Goal: Transaction & Acquisition: Purchase product/service

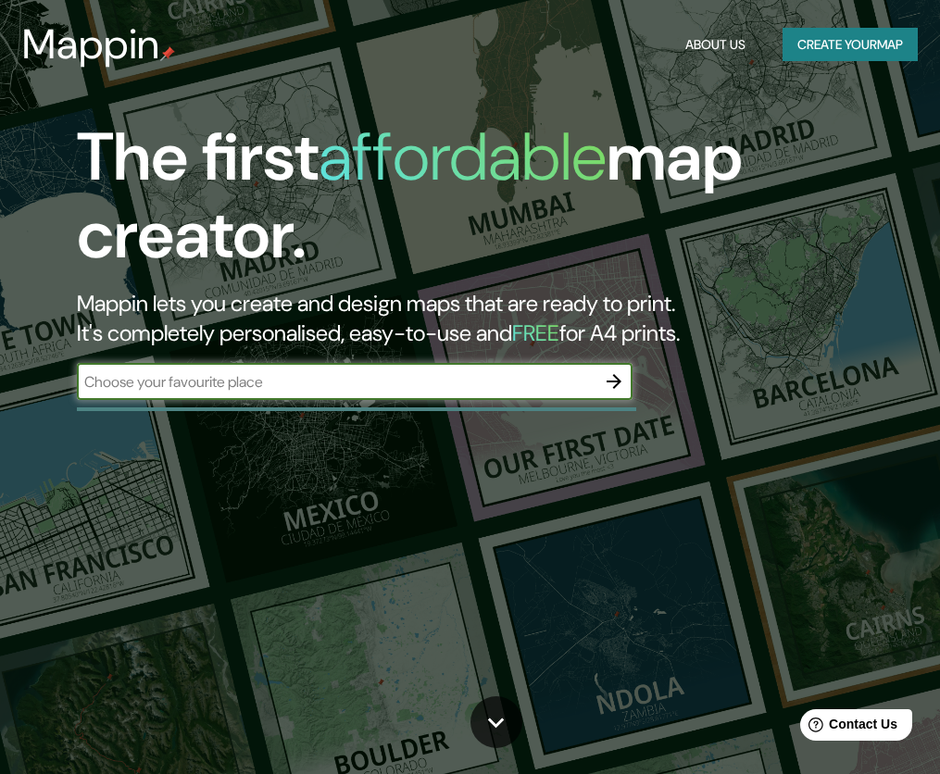
click at [369, 391] on input "text" at bounding box center [336, 381] width 519 height 21
click at [517, 390] on input "text" at bounding box center [336, 381] width 519 height 21
type input "dallas [GEOGRAPHIC_DATA]"
click at [618, 368] on button "button" at bounding box center [613, 381] width 37 height 37
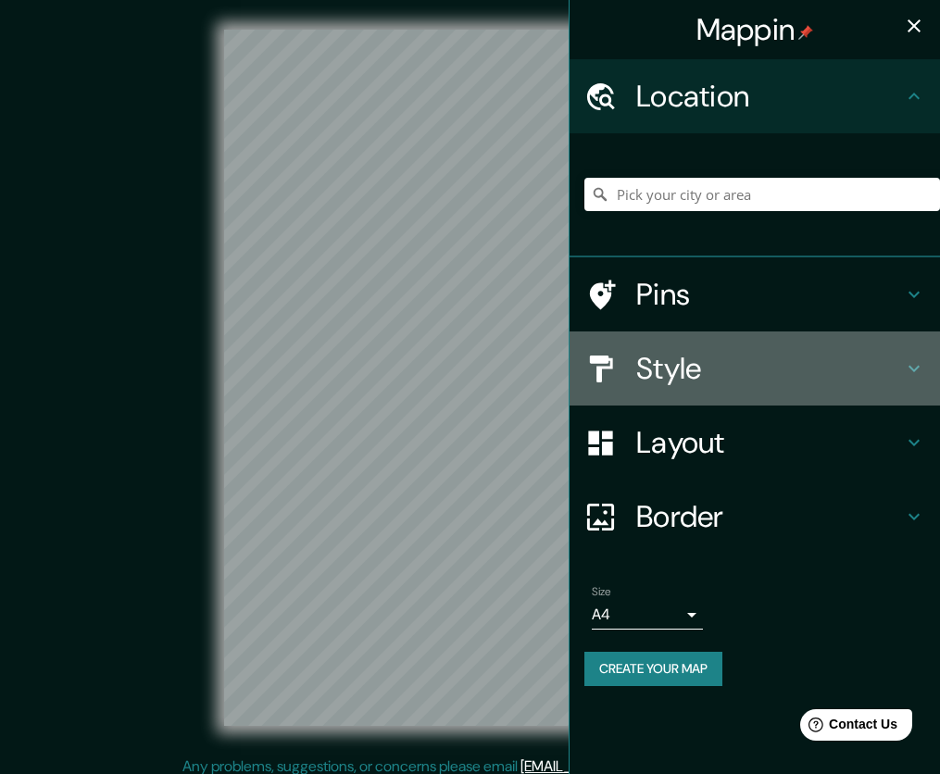
click at [729, 368] on h4 "Style" at bounding box center [769, 368] width 267 height 37
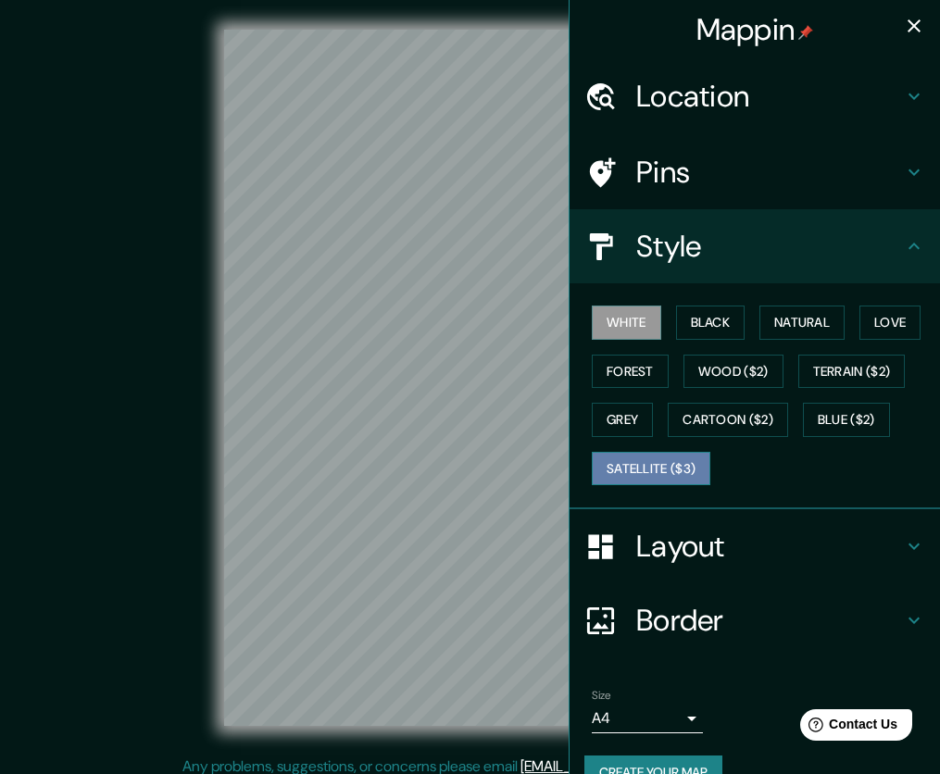
click at [643, 478] on button "Satellite ($3)" at bounding box center [651, 469] width 119 height 34
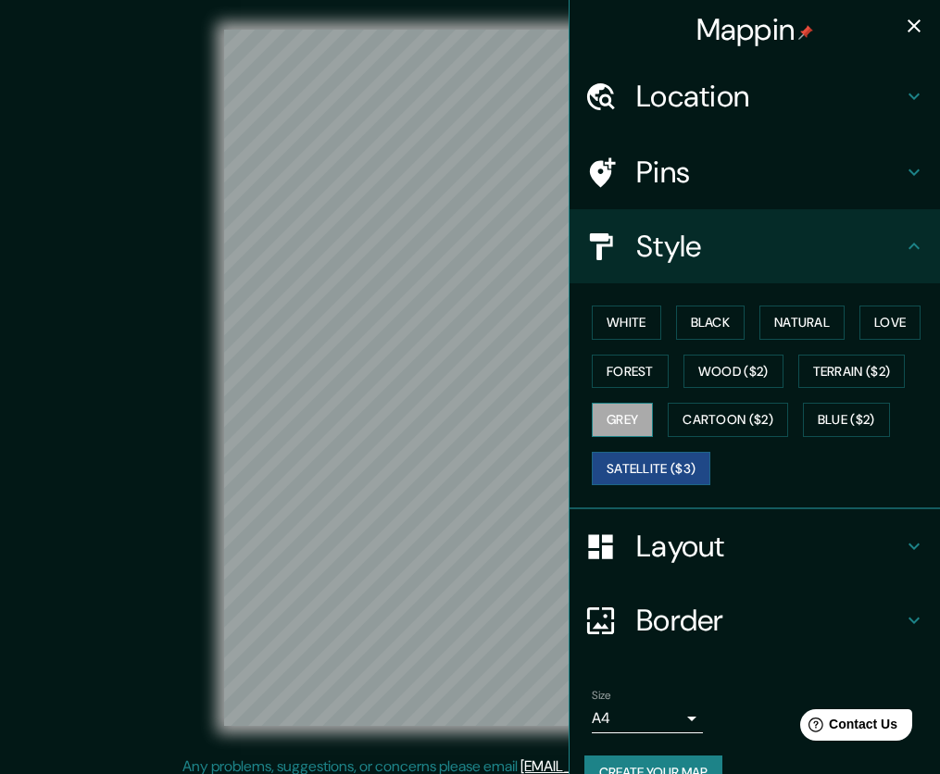
click at [628, 418] on button "Grey" at bounding box center [622, 420] width 61 height 34
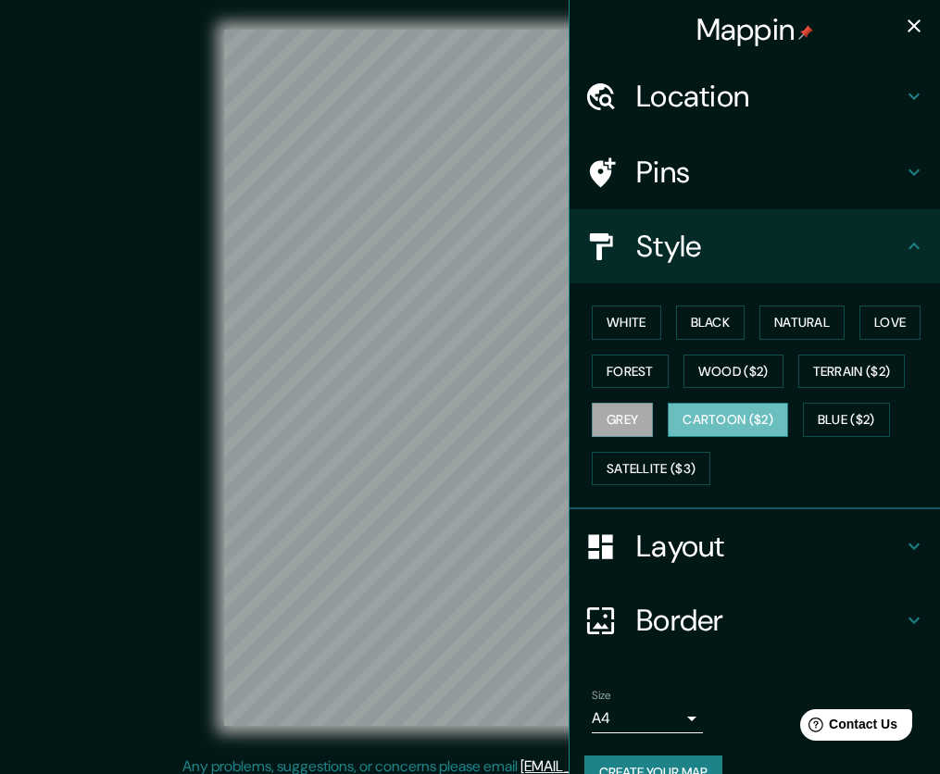
click at [682, 428] on button "Cartoon ($2)" at bounding box center [728, 420] width 120 height 34
click at [840, 415] on button "Blue ($2)" at bounding box center [846, 420] width 87 height 34
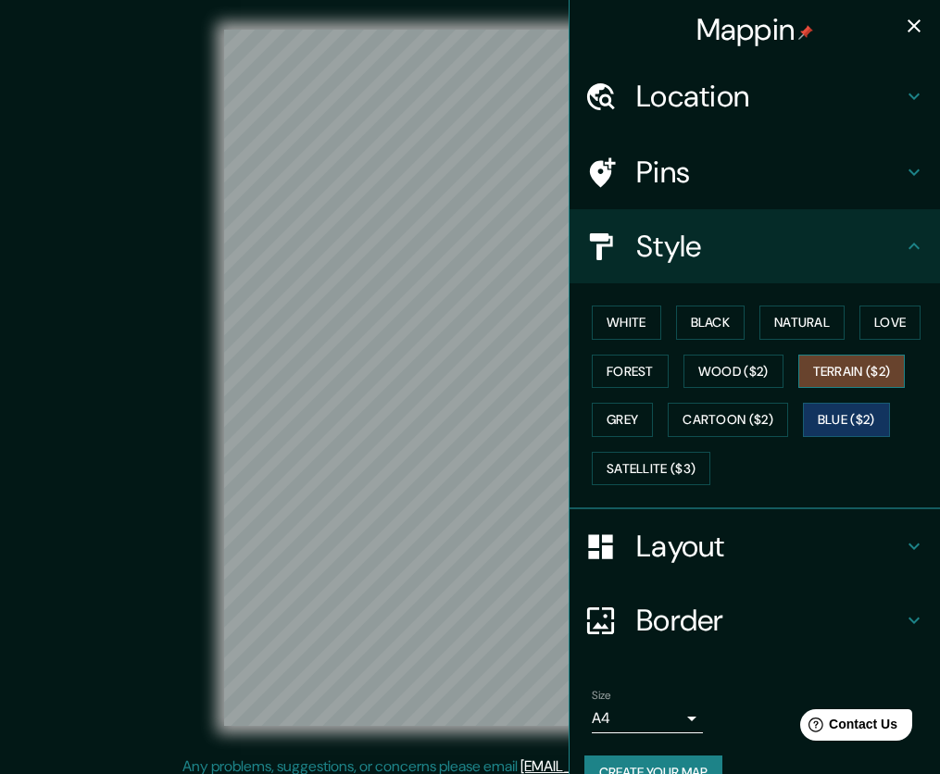
click at [823, 372] on button "Terrain ($2)" at bounding box center [851, 372] width 107 height 34
click at [738, 362] on button "Wood ($2)" at bounding box center [733, 372] width 100 height 34
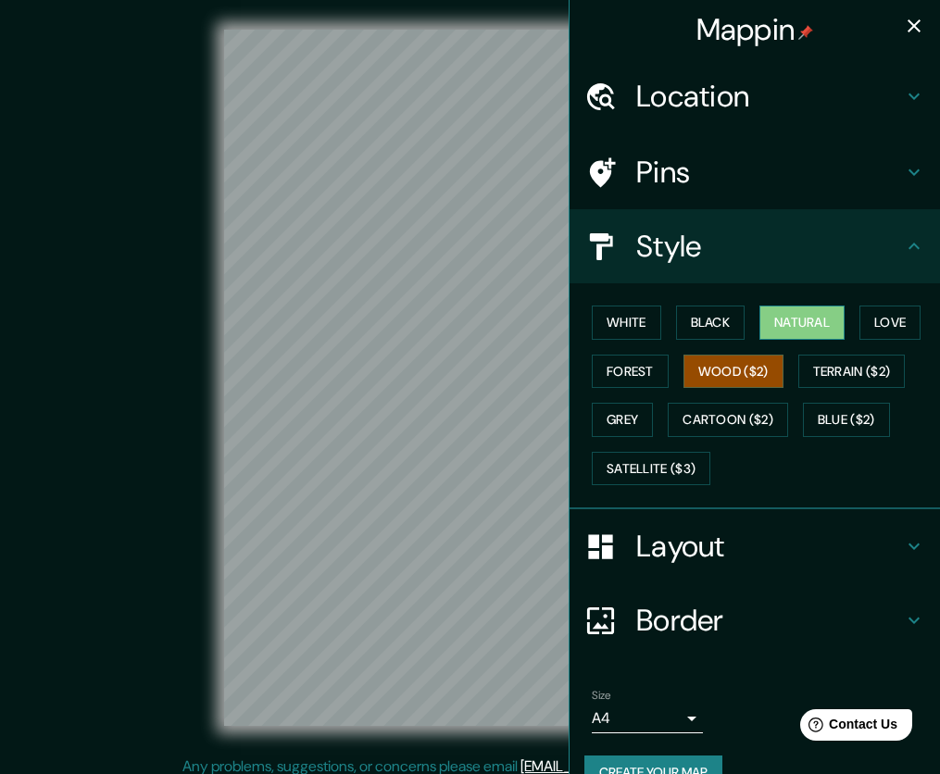
click at [785, 324] on button "Natural" at bounding box center [801, 323] width 85 height 34
click at [860, 318] on button "Love" at bounding box center [889, 323] width 61 height 34
